Goal: Transaction & Acquisition: Purchase product/service

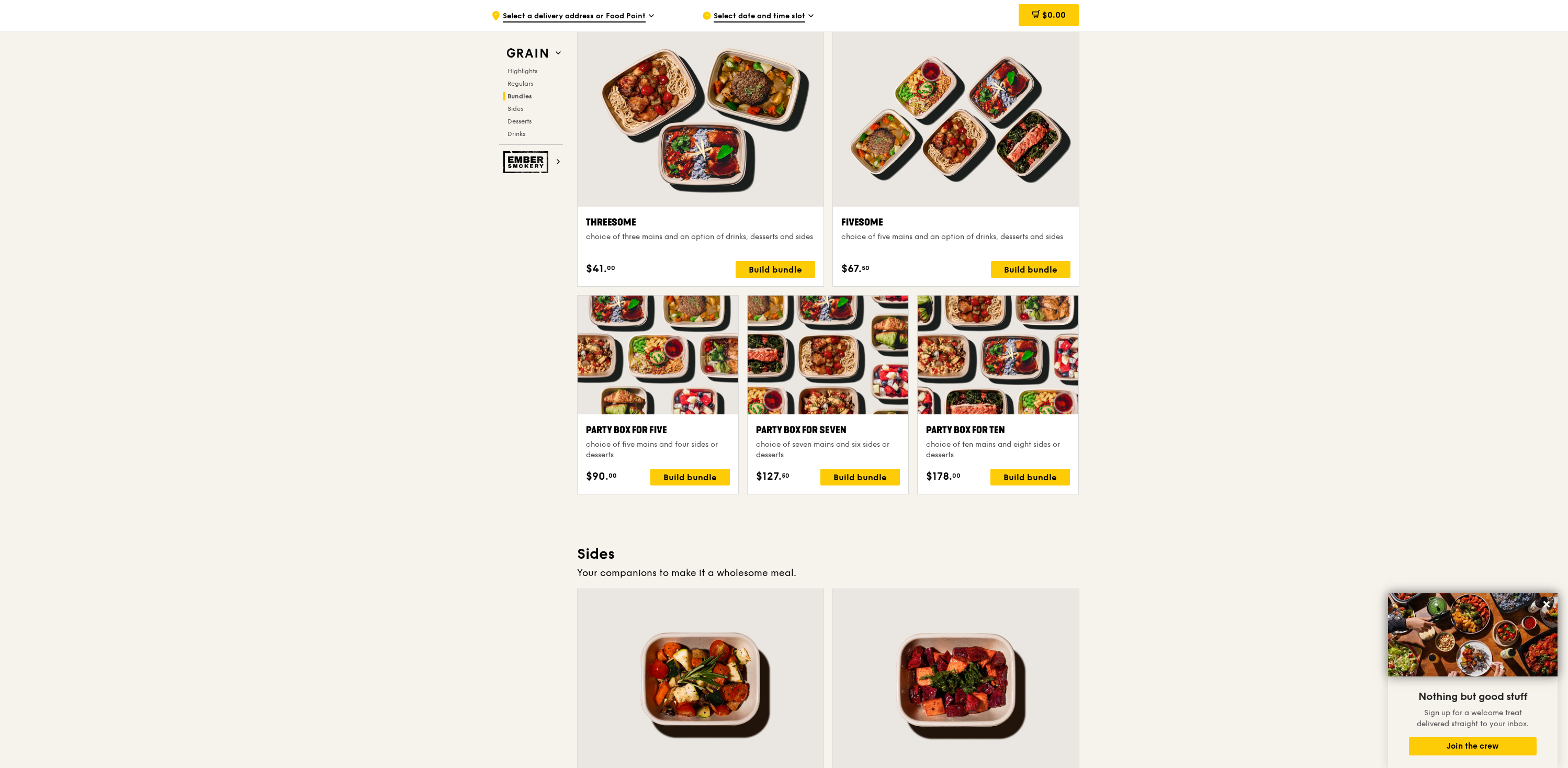
scroll to position [1089, 0]
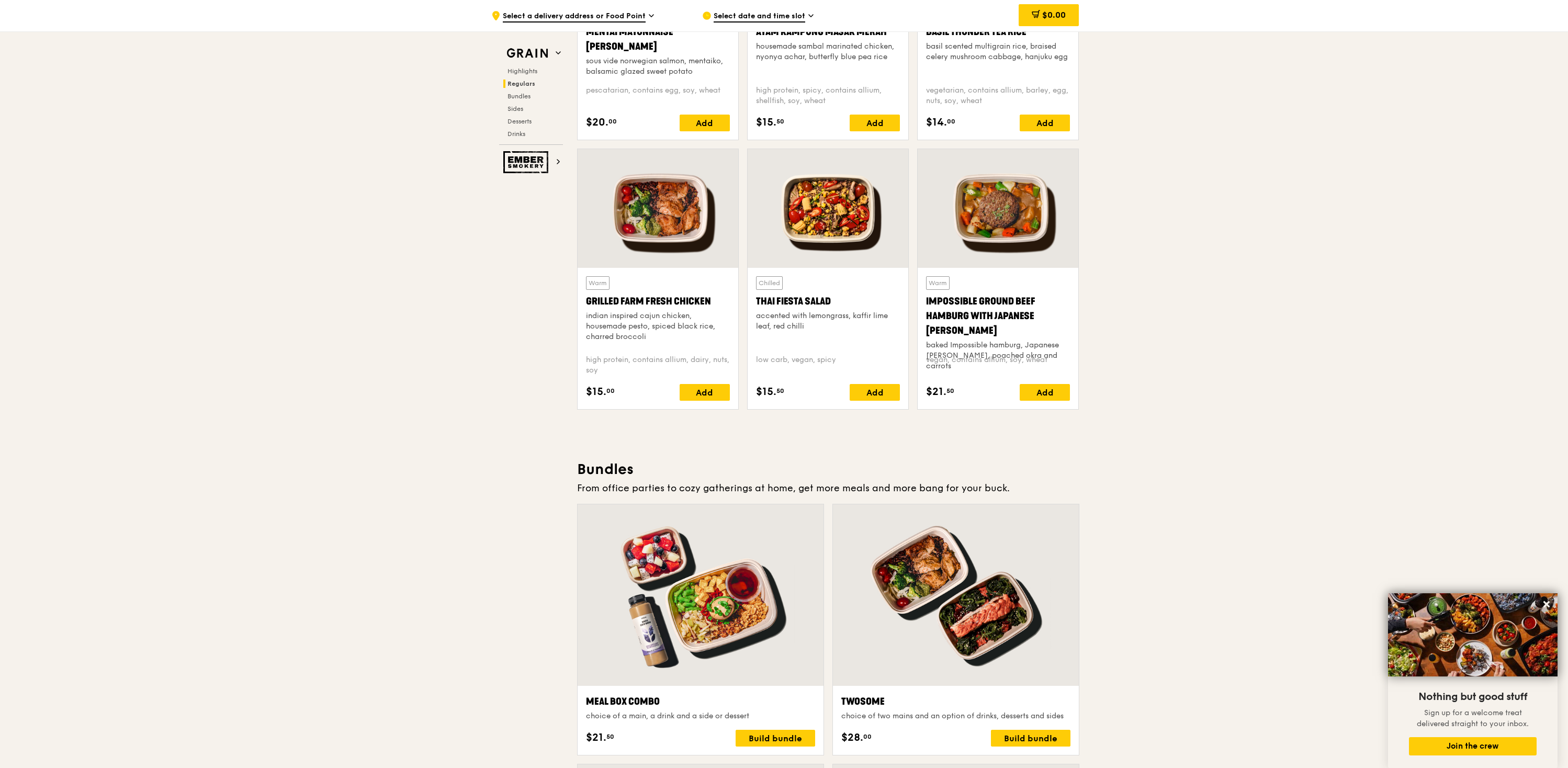
click at [989, 211] on div at bounding box center [998, 208] width 161 height 119
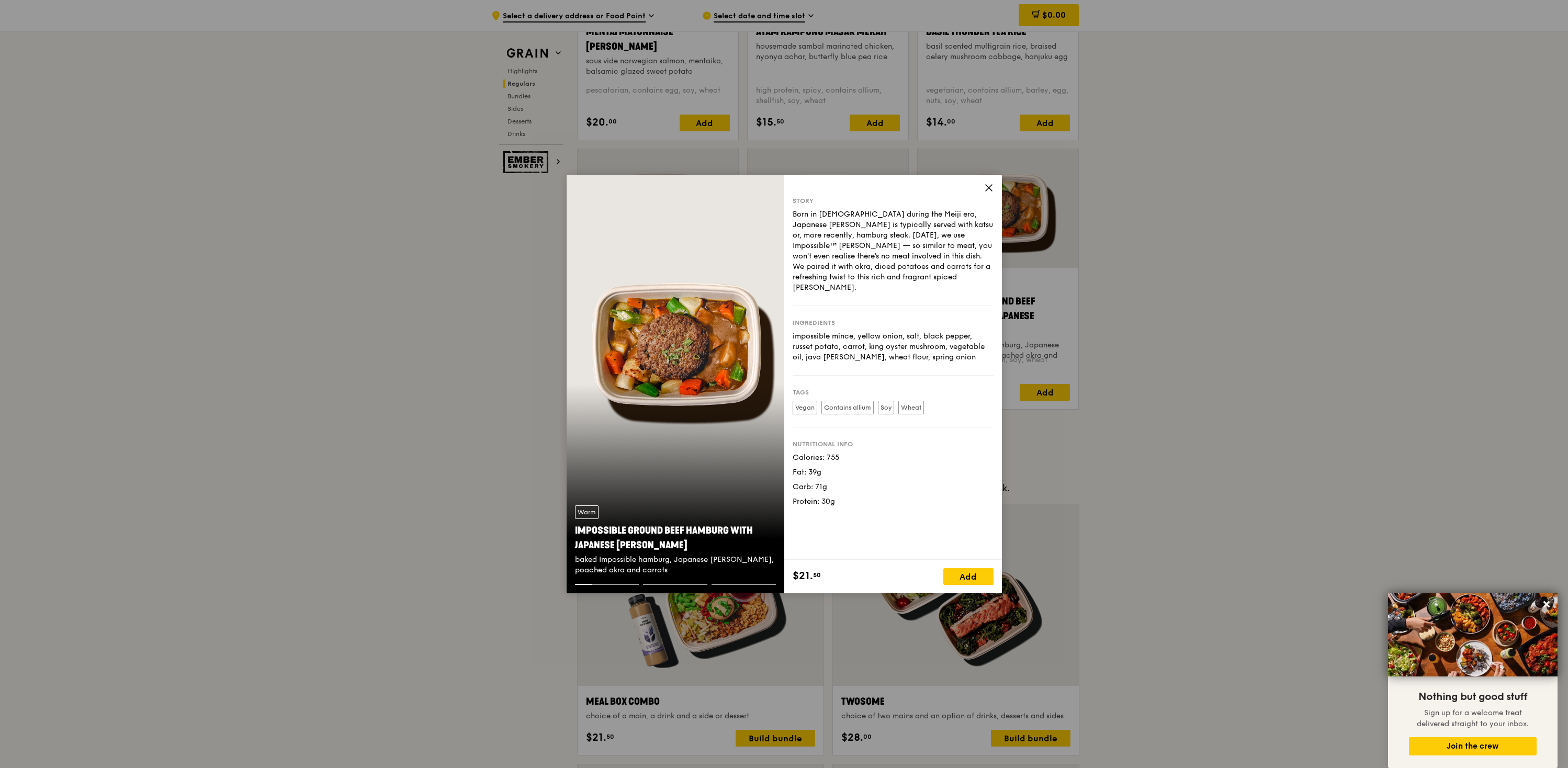
click at [717, 363] on div "Warm Impossible Ground Beef Hamburg with Japanese [PERSON_NAME] baked Impossibl…" at bounding box center [676, 384] width 218 height 419
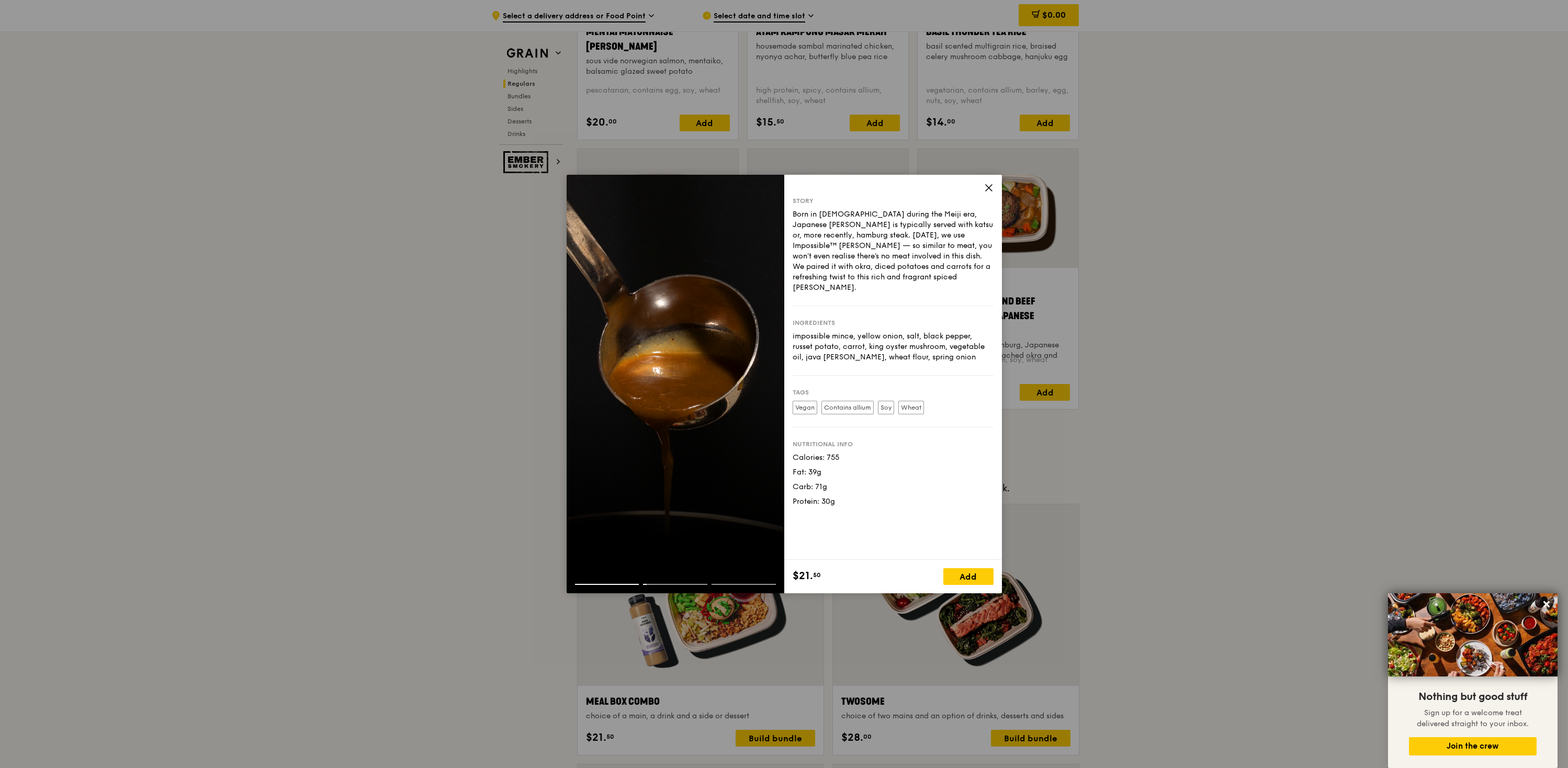
click at [739, 554] on div at bounding box center [676, 384] width 218 height 419
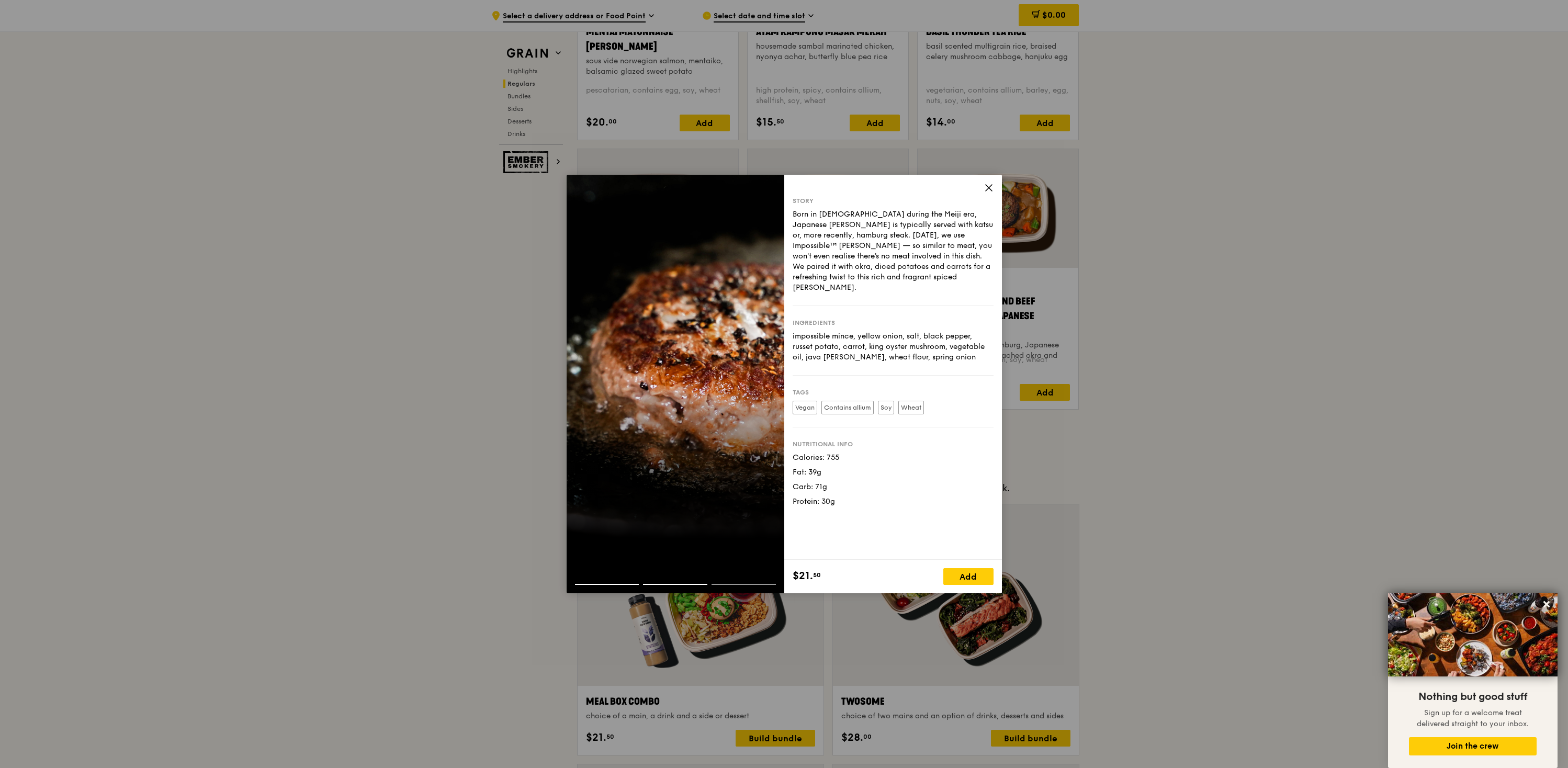
click at [742, 550] on div at bounding box center [676, 384] width 218 height 419
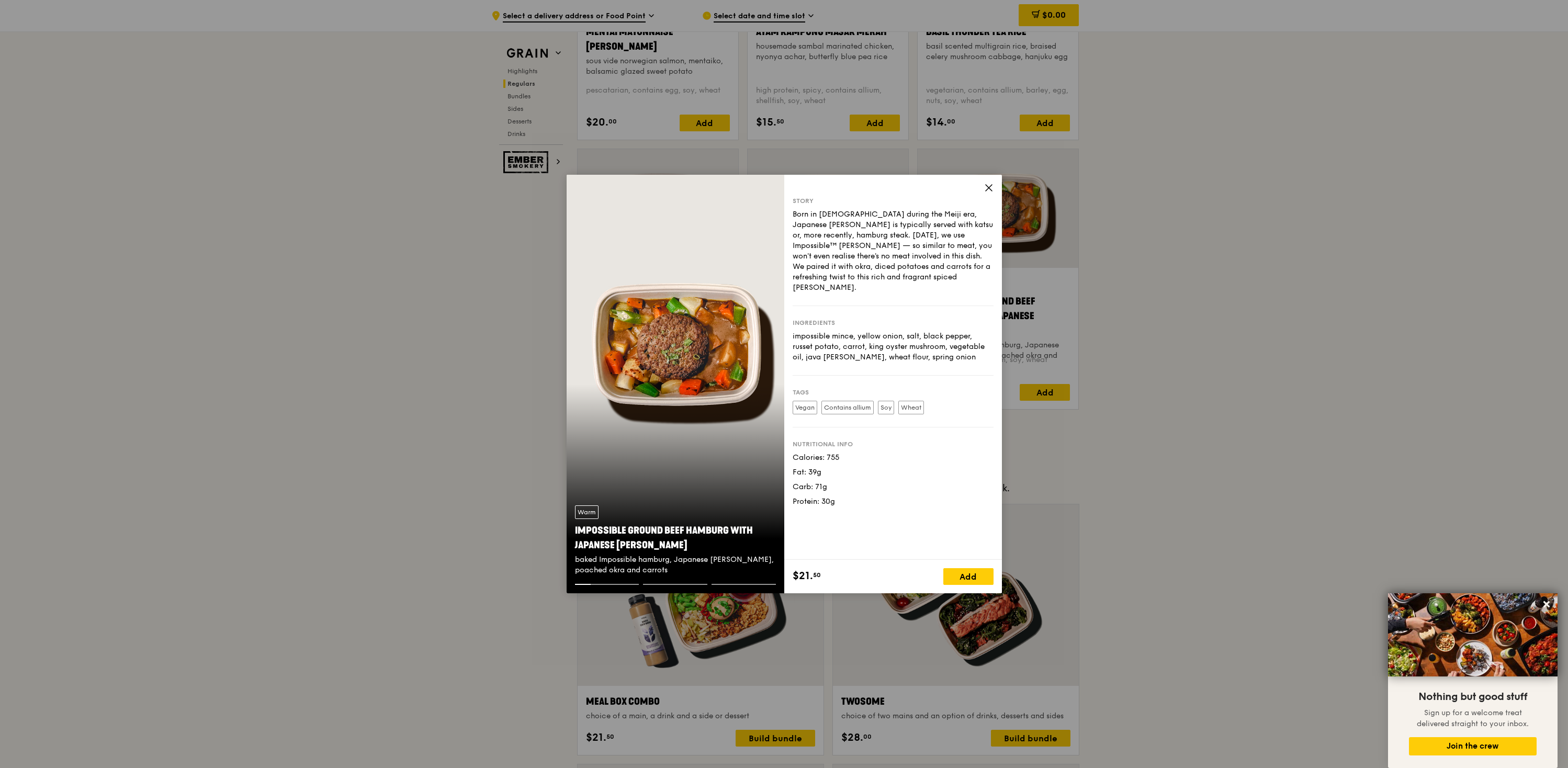
click at [996, 184] on div "Story Born in [DEMOGRAPHIC_DATA] during the Meiji era, Japanese [PERSON_NAME] i…" at bounding box center [893, 367] width 218 height 385
click at [989, 186] on icon at bounding box center [989, 187] width 9 height 9
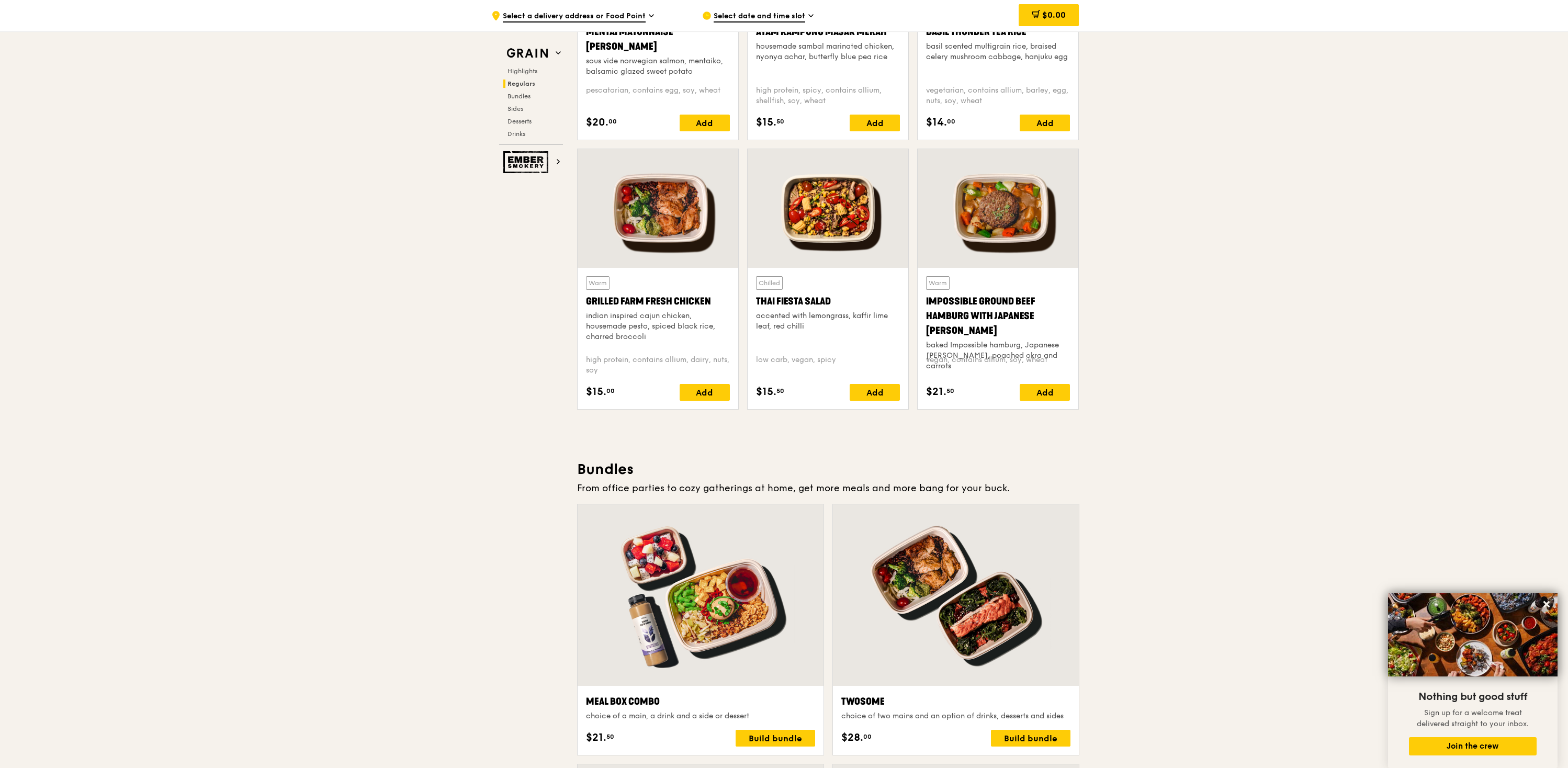
click at [886, 224] on div at bounding box center [828, 208] width 161 height 119
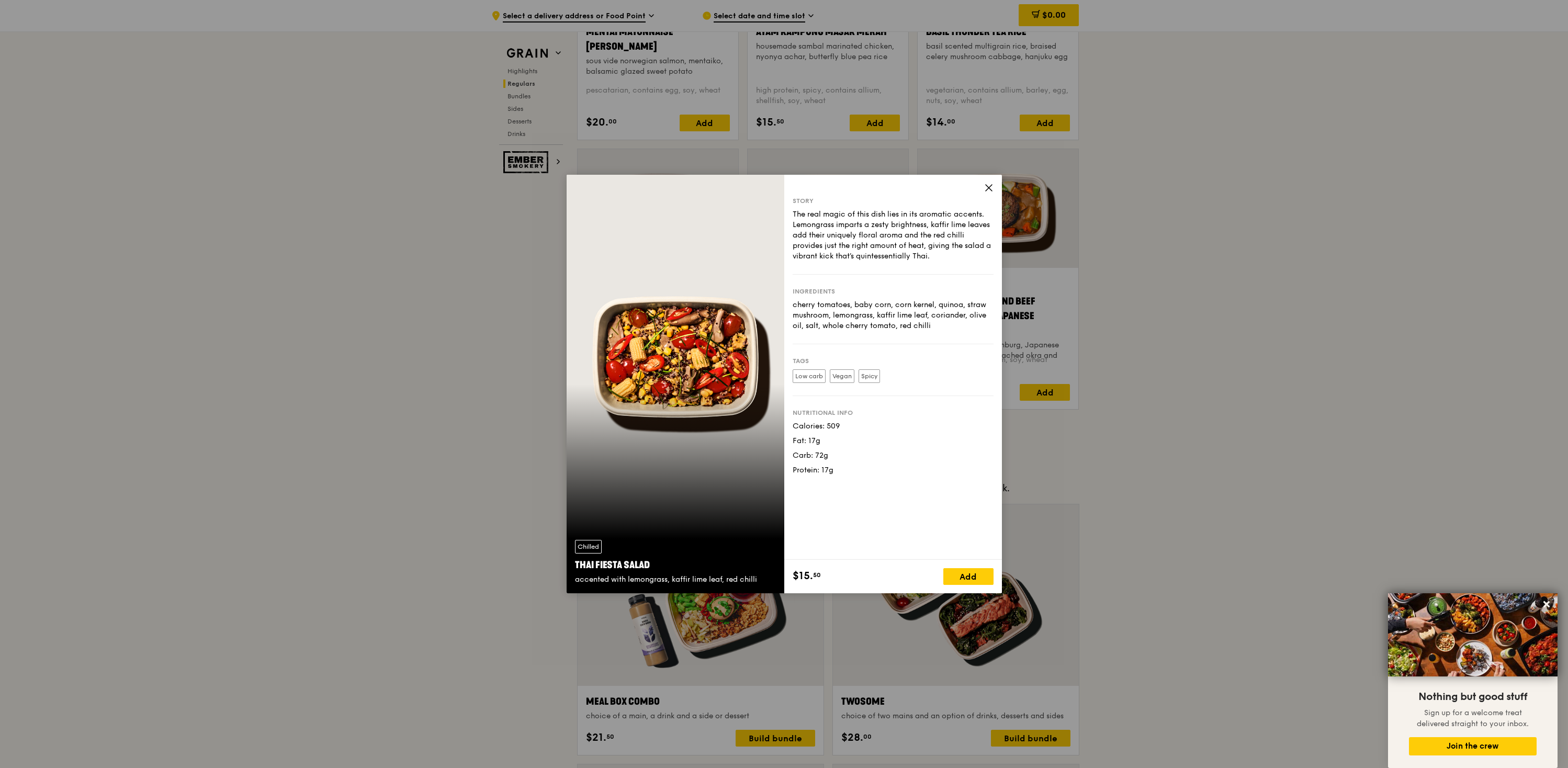
click at [730, 411] on div "Chilled Thai Fiesta Salad accented with lemongrass, kaffir lime leaf, red chilli" at bounding box center [676, 384] width 218 height 419
click at [990, 186] on icon at bounding box center [989, 187] width 9 height 9
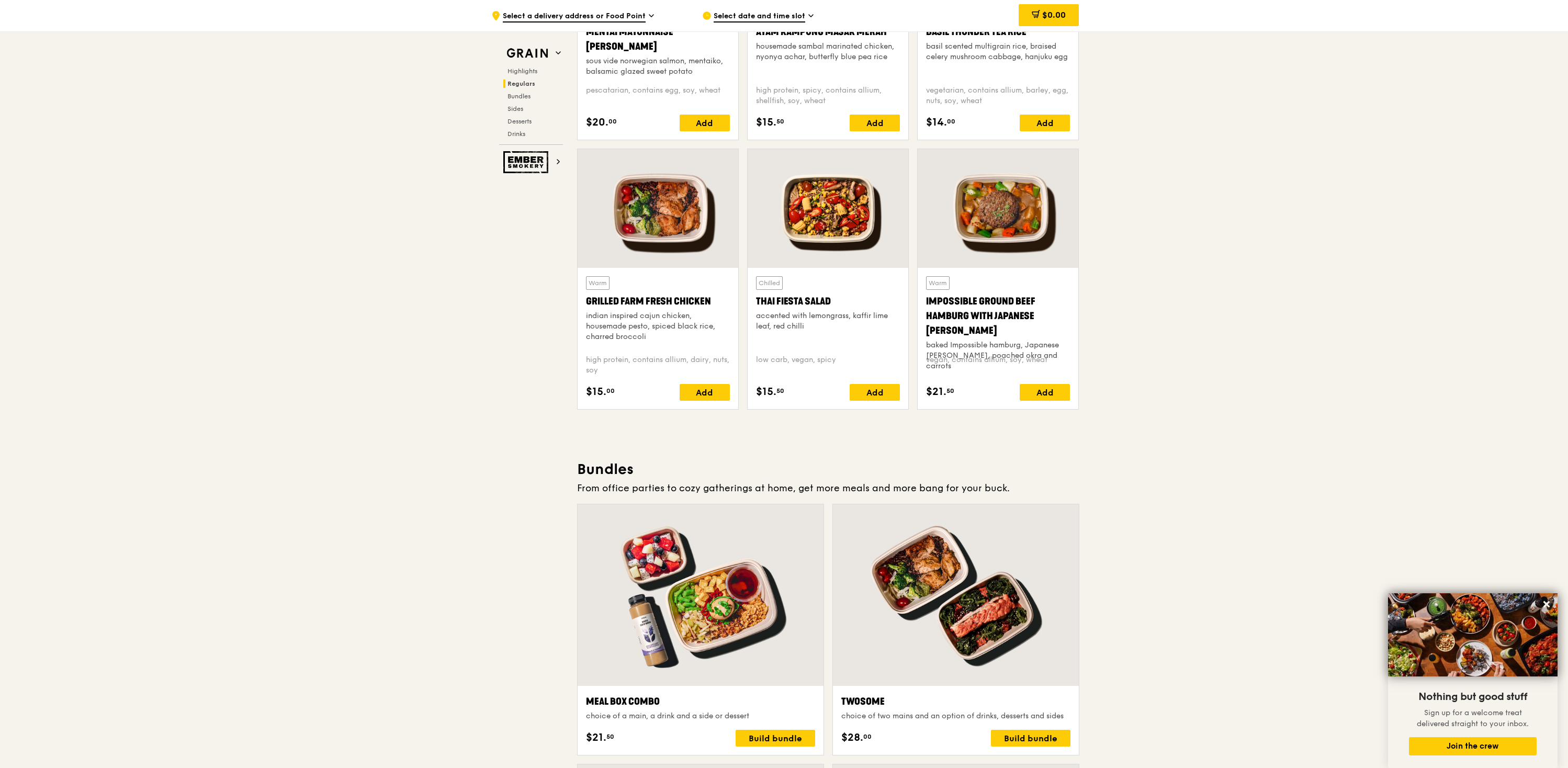
click at [687, 250] on div at bounding box center [658, 208] width 161 height 119
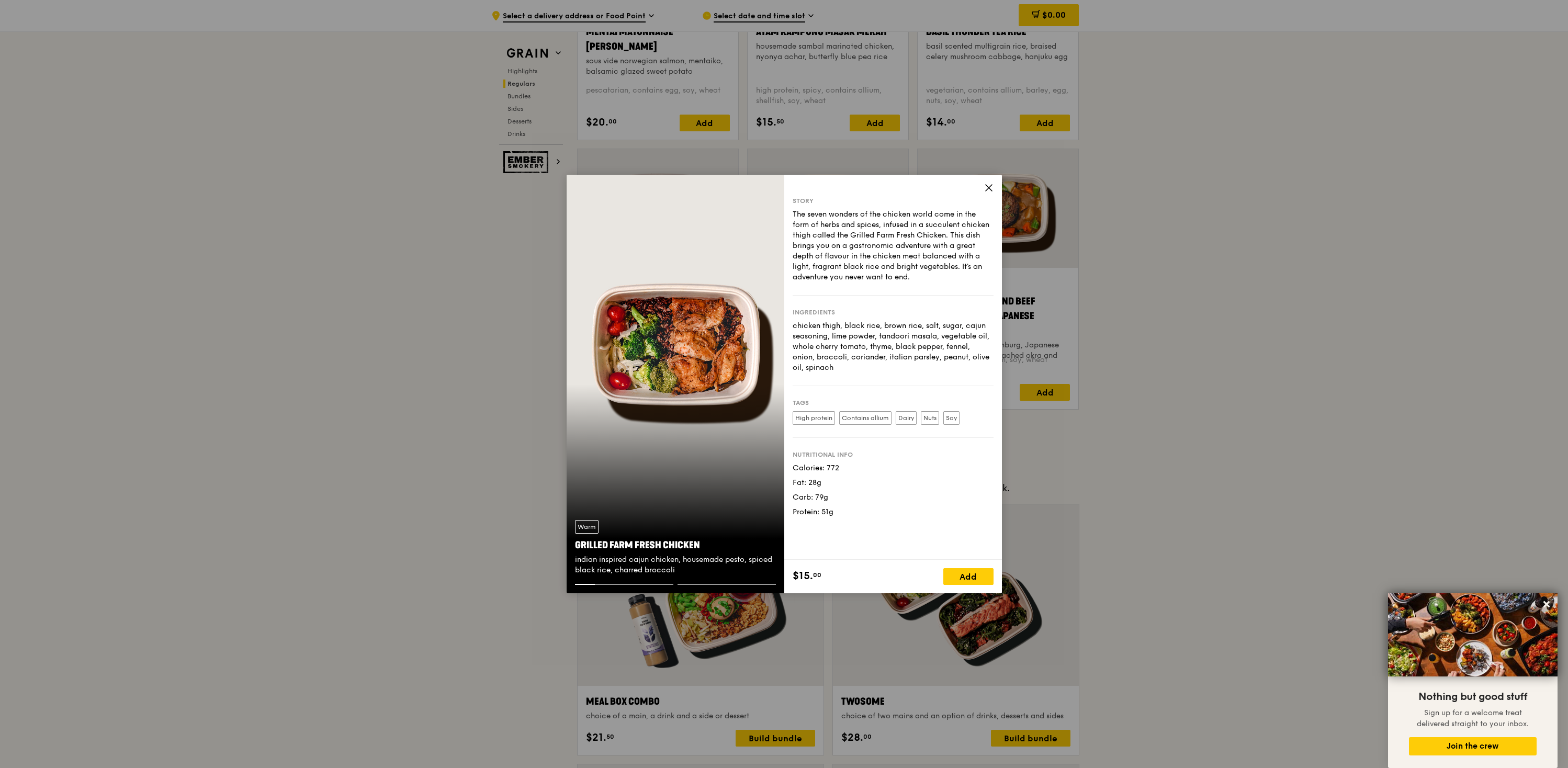
drag, startPoint x: 979, startPoint y: 191, endPoint x: 985, endPoint y: 188, distance: 6.7
click at [980, 190] on div "Story The seven wonders of the chicken world come in the form of herbs and spic…" at bounding box center [893, 367] width 218 height 385
click at [986, 188] on icon at bounding box center [989, 187] width 9 height 9
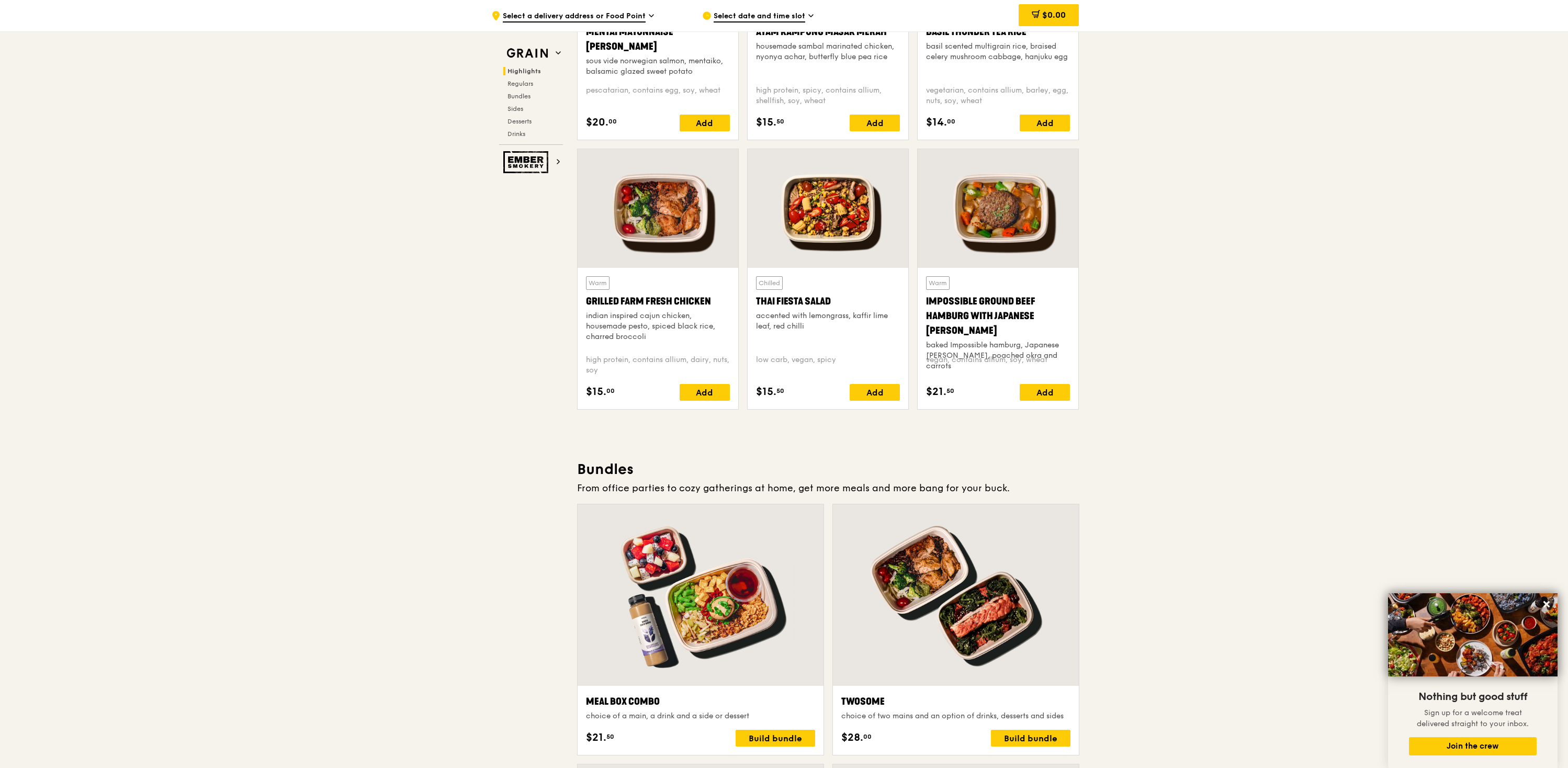
scroll to position [184, 0]
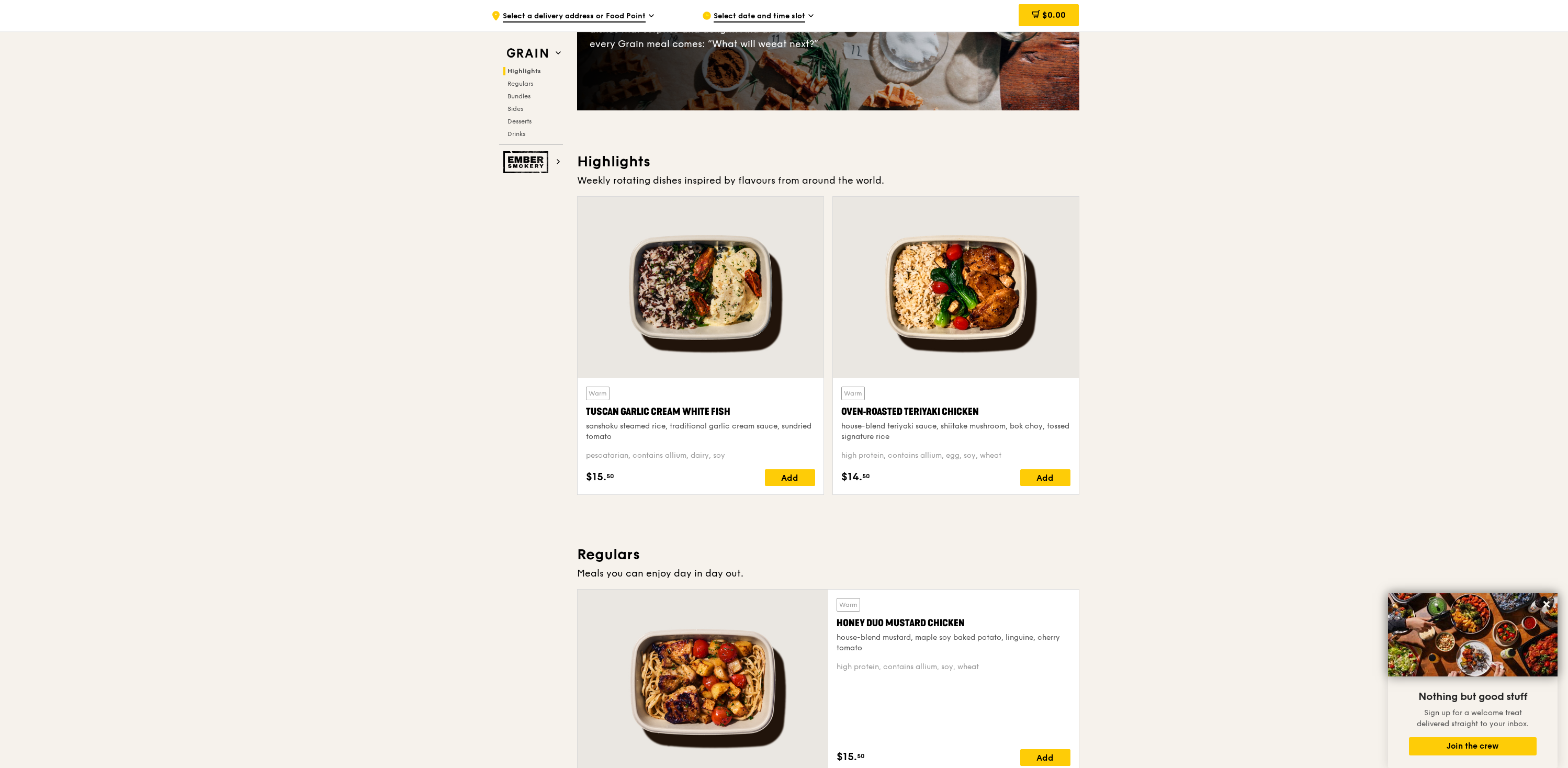
click at [937, 253] on div at bounding box center [956, 287] width 246 height 181
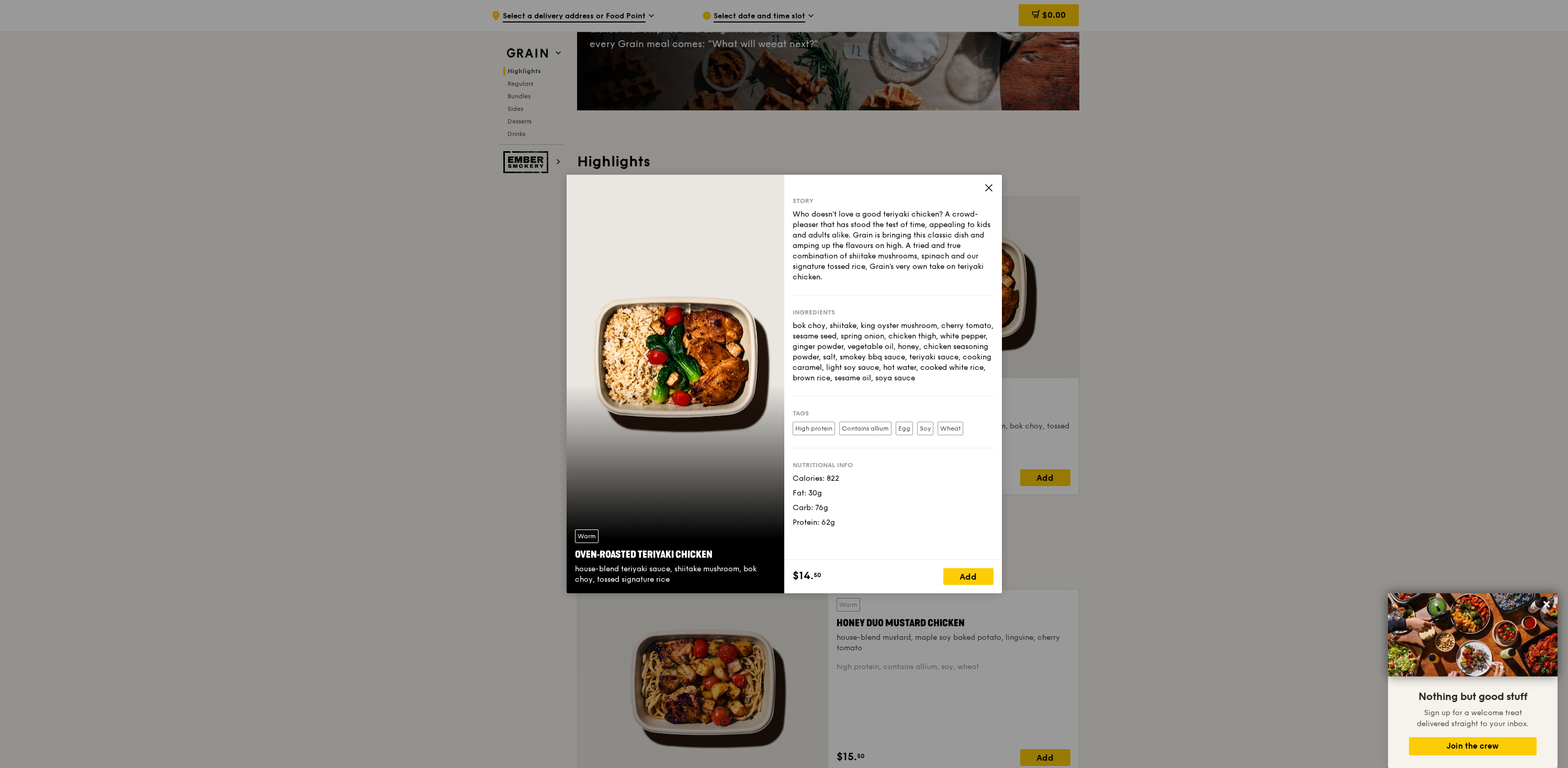
click at [710, 385] on div "Warm Oven‑Roasted Teriyaki Chicken house-blend teriyaki sauce, shiitake mushroo…" at bounding box center [676, 384] width 218 height 419
click at [710, 384] on div "Warm Oven‑Roasted Teriyaki Chicken house-blend teriyaki sauce, shiitake mushroo…" at bounding box center [676, 384] width 218 height 419
click at [712, 382] on div "Warm Oven‑Roasted Teriyaki Chicken house-blend teriyaki sauce, shiitake mushroo…" at bounding box center [676, 384] width 218 height 419
click at [714, 382] on div "Warm Oven‑Roasted Teriyaki Chicken house-blend teriyaki sauce, shiitake mushroo…" at bounding box center [676, 384] width 218 height 419
click at [717, 381] on div "Warm Oven‑Roasted Teriyaki Chicken house-blend teriyaki sauce, shiitake mushroo…" at bounding box center [676, 384] width 218 height 419
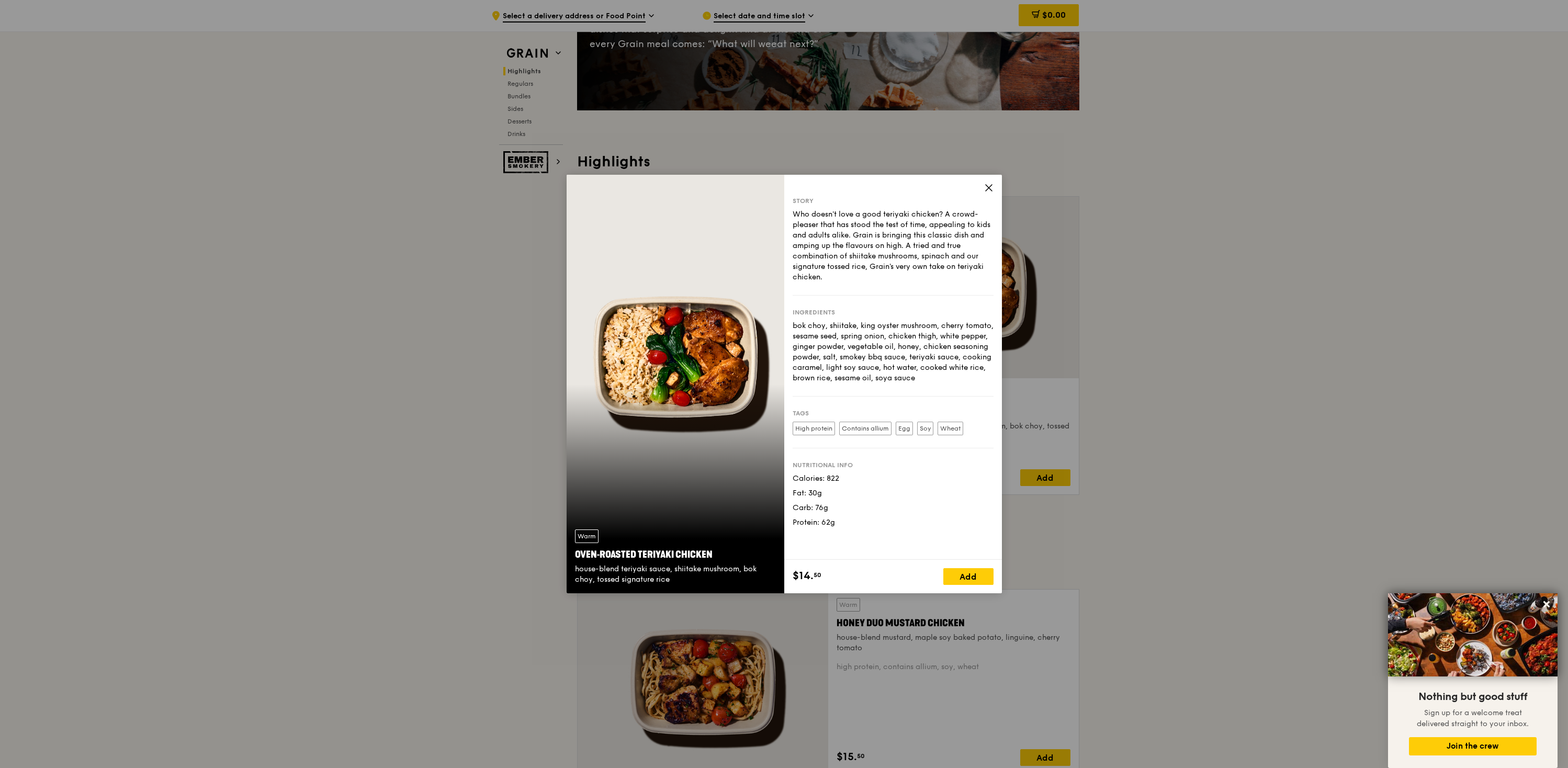
click at [719, 382] on div "Warm Oven‑Roasted Teriyaki Chicken house-blend teriyaki sauce, shiitake mushroo…" at bounding box center [676, 384] width 218 height 419
click at [730, 381] on div "Warm Oven‑Roasted Teriyaki Chicken house-blend teriyaki sauce, shiitake mushroo…" at bounding box center [676, 384] width 218 height 419
click at [768, 363] on div "Warm Oven‑Roasted Teriyaki Chicken house-blend teriyaki sauce, shiitake mushroo…" at bounding box center [676, 384] width 218 height 419
drag, startPoint x: 777, startPoint y: 355, endPoint x: 803, endPoint y: 337, distance: 31.6
click at [780, 352] on div "Warm Oven‑Roasted Teriyaki Chicken house-blend teriyaki sauce, shiitake mushroo…" at bounding box center [676, 384] width 218 height 419
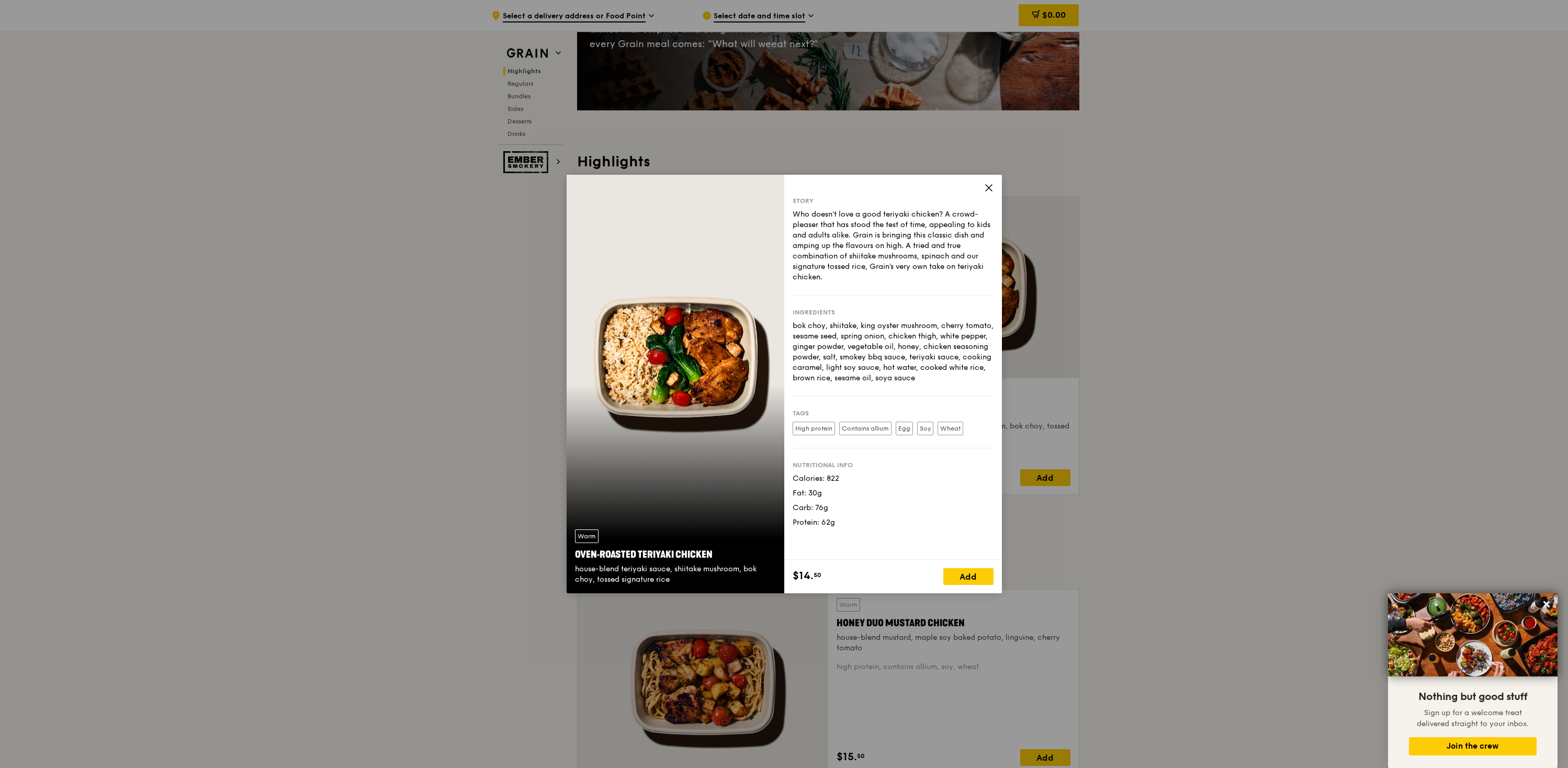
click at [985, 184] on icon at bounding box center [989, 187] width 6 height 6
